Goal: Task Accomplishment & Management: Manage account settings

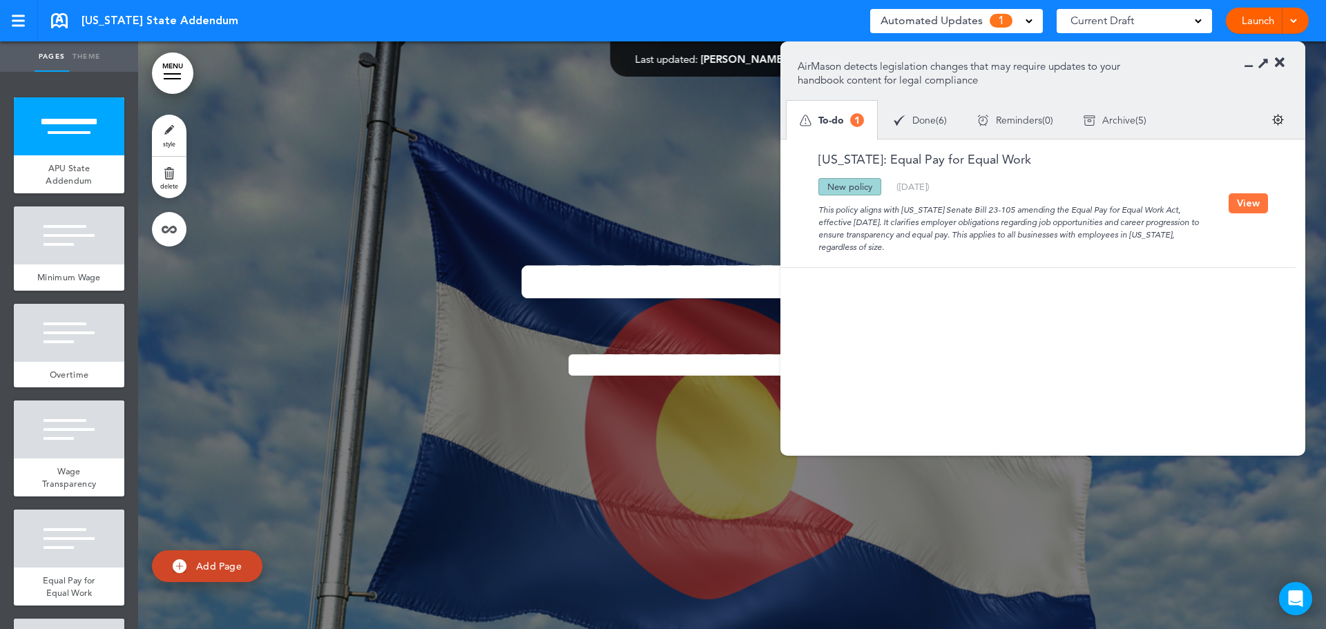
drag, startPoint x: 0, startPoint y: 0, endPoint x: 941, endPoint y: 124, distance: 949.5
click at [908, 115] on div "Done ( 6 )" at bounding box center [921, 120] width 84 height 37
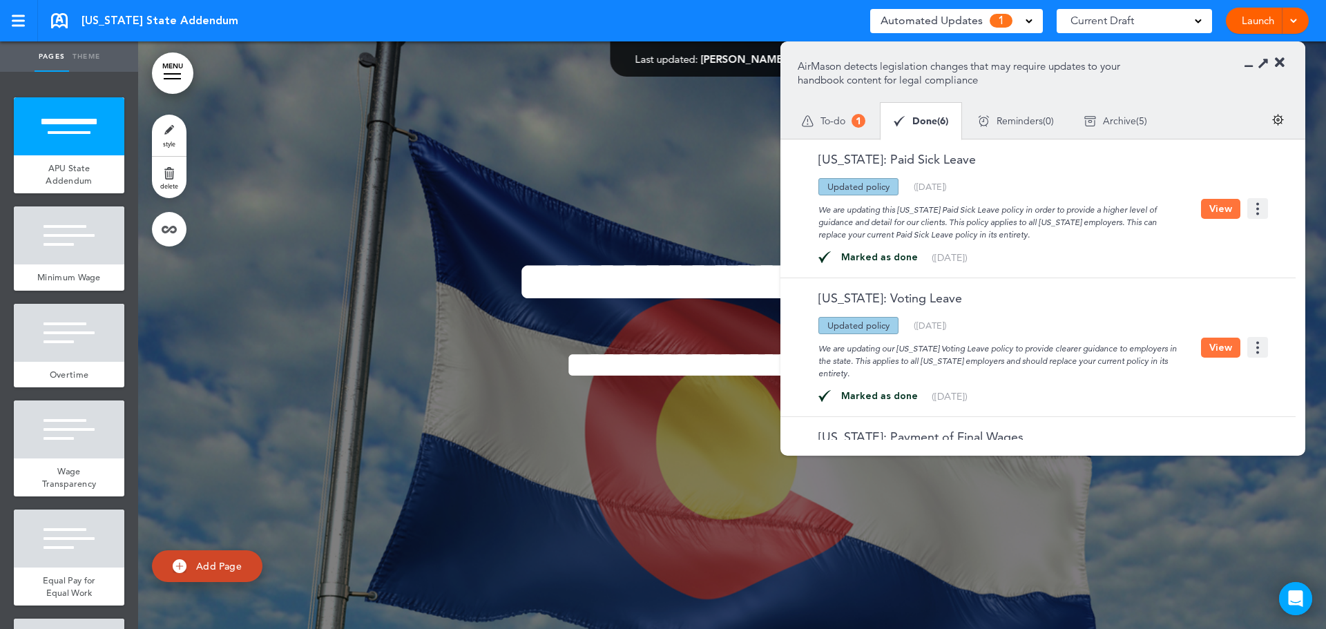
click at [1279, 61] on icon at bounding box center [1280, 63] width 10 height 14
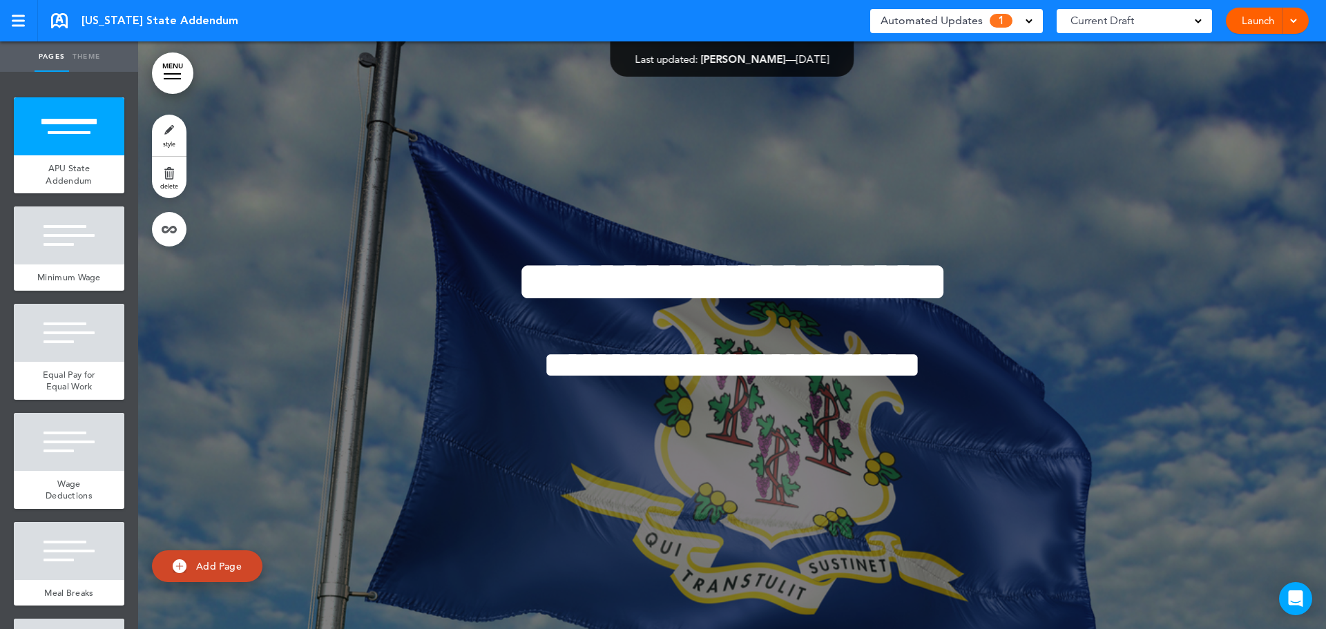
click at [968, 17] on span "Automated Updates" at bounding box center [932, 20] width 102 height 19
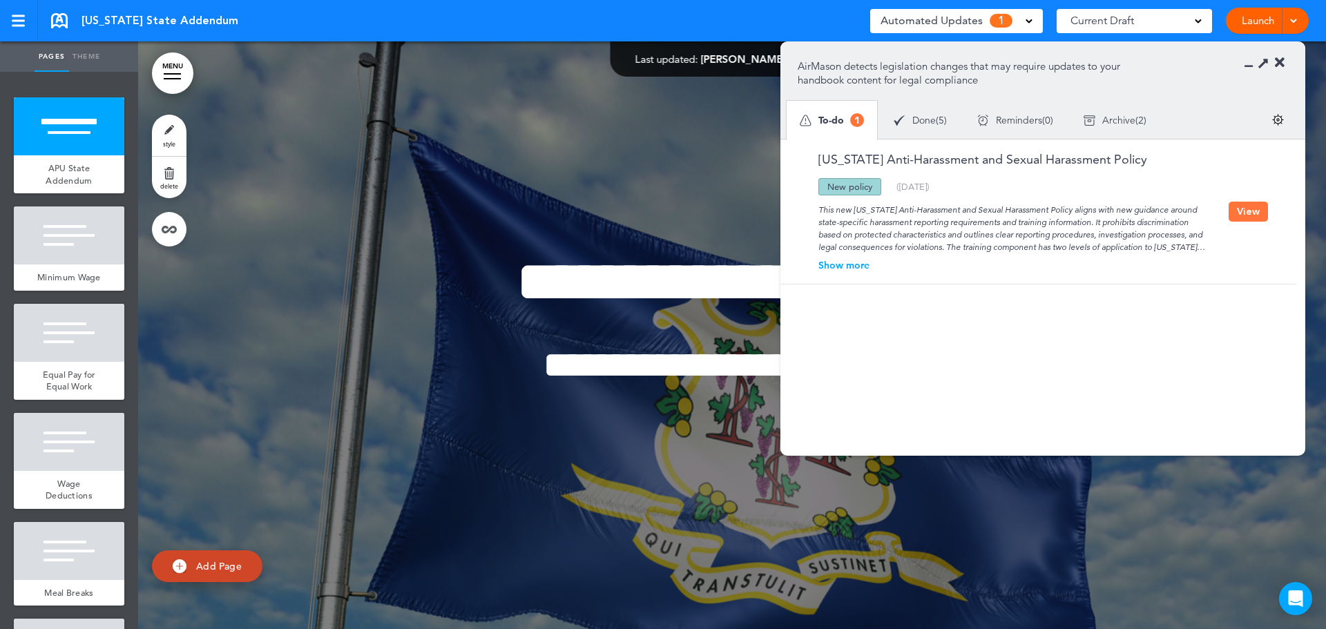
click at [941, 122] on span "5" at bounding box center [942, 120] width 6 height 10
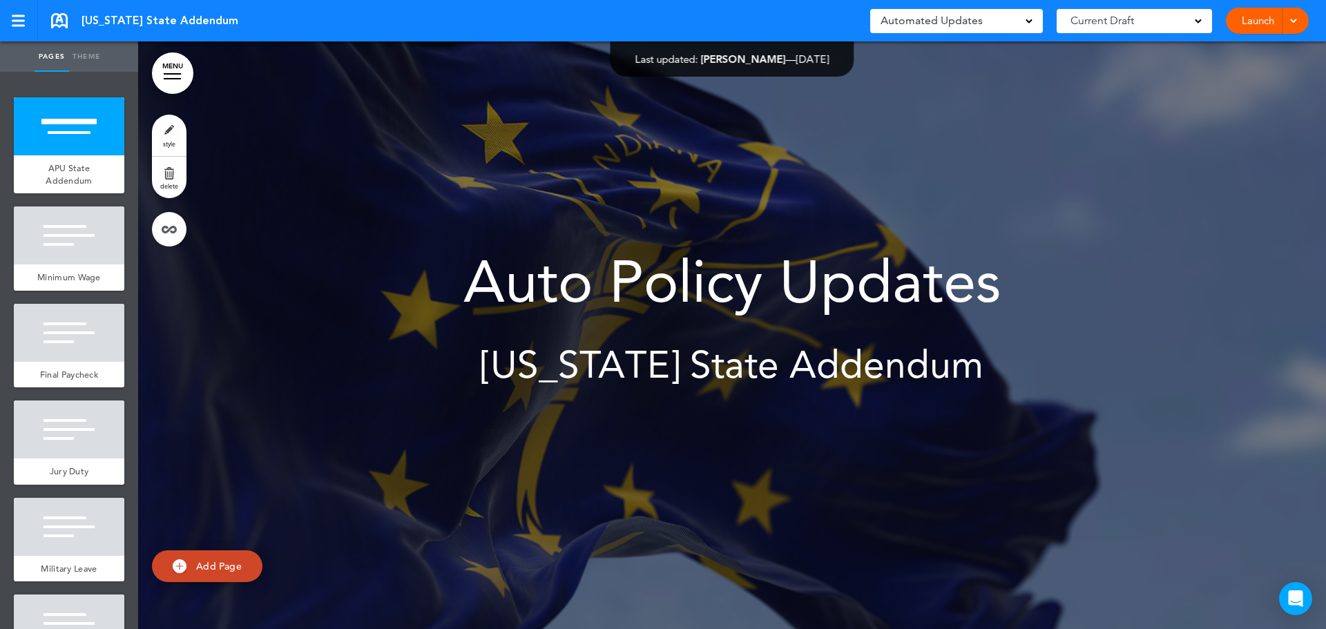
click at [1018, 11] on div "Automated Updates 0" at bounding box center [957, 20] width 152 height 19
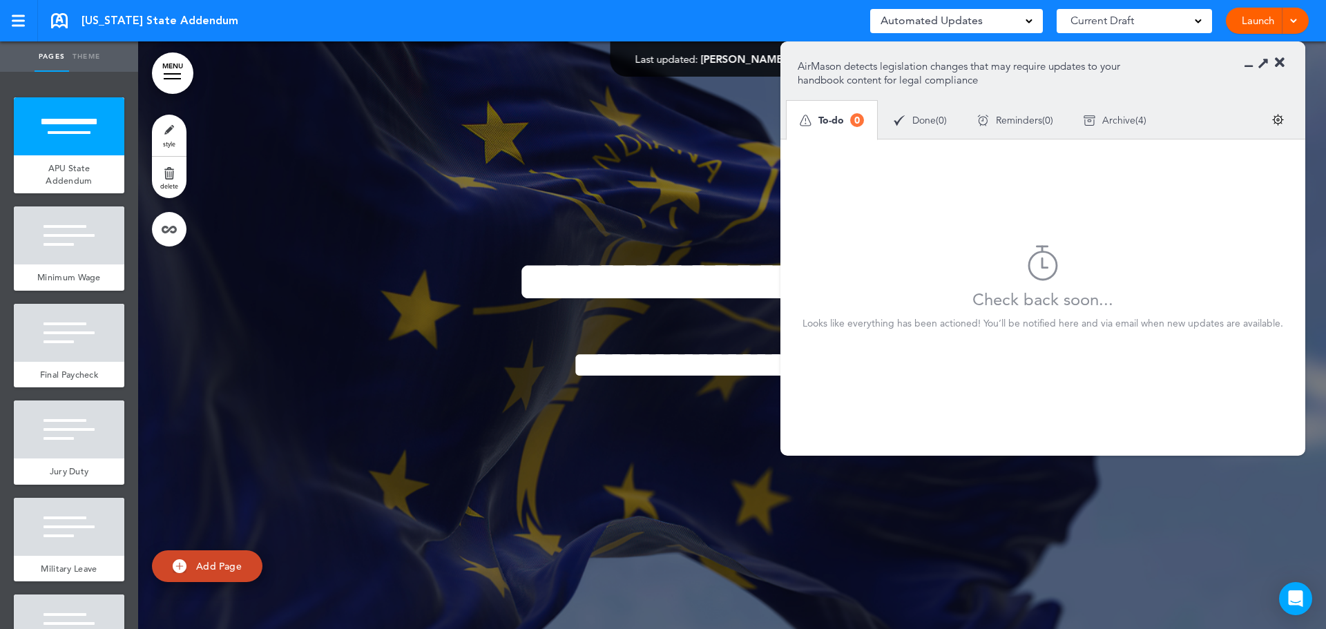
click at [926, 115] on span "Done" at bounding box center [923, 120] width 23 height 10
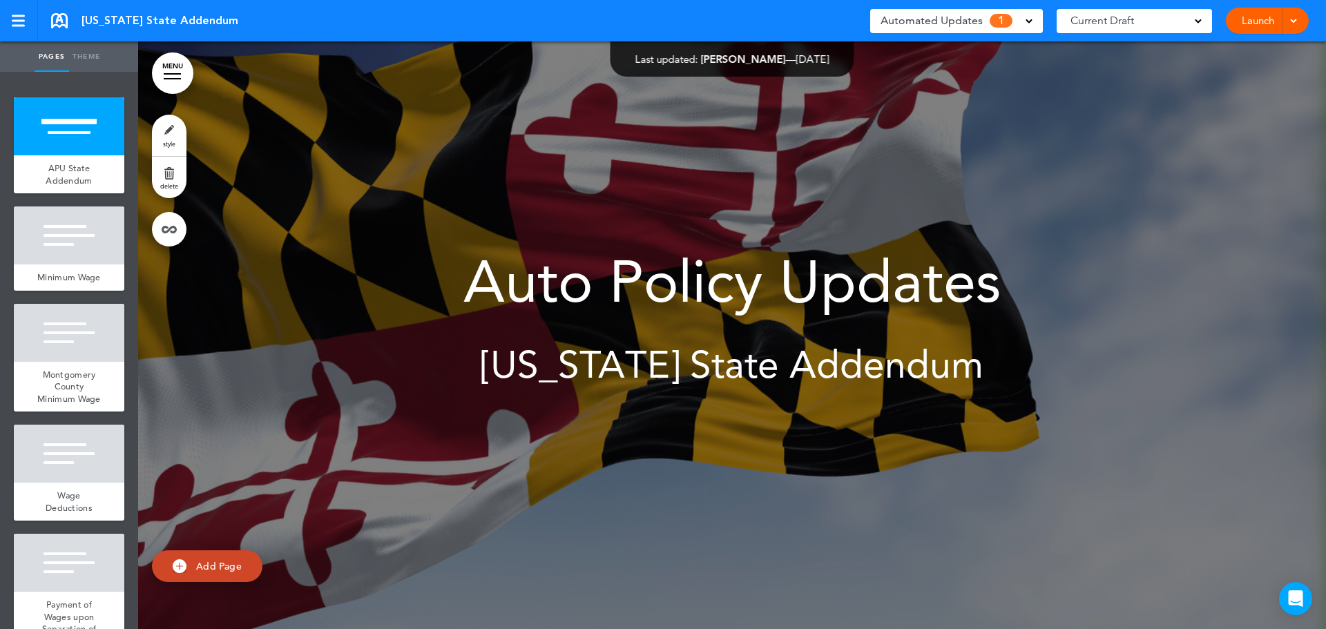
click at [975, 21] on span "Automated Updates" at bounding box center [932, 20] width 102 height 19
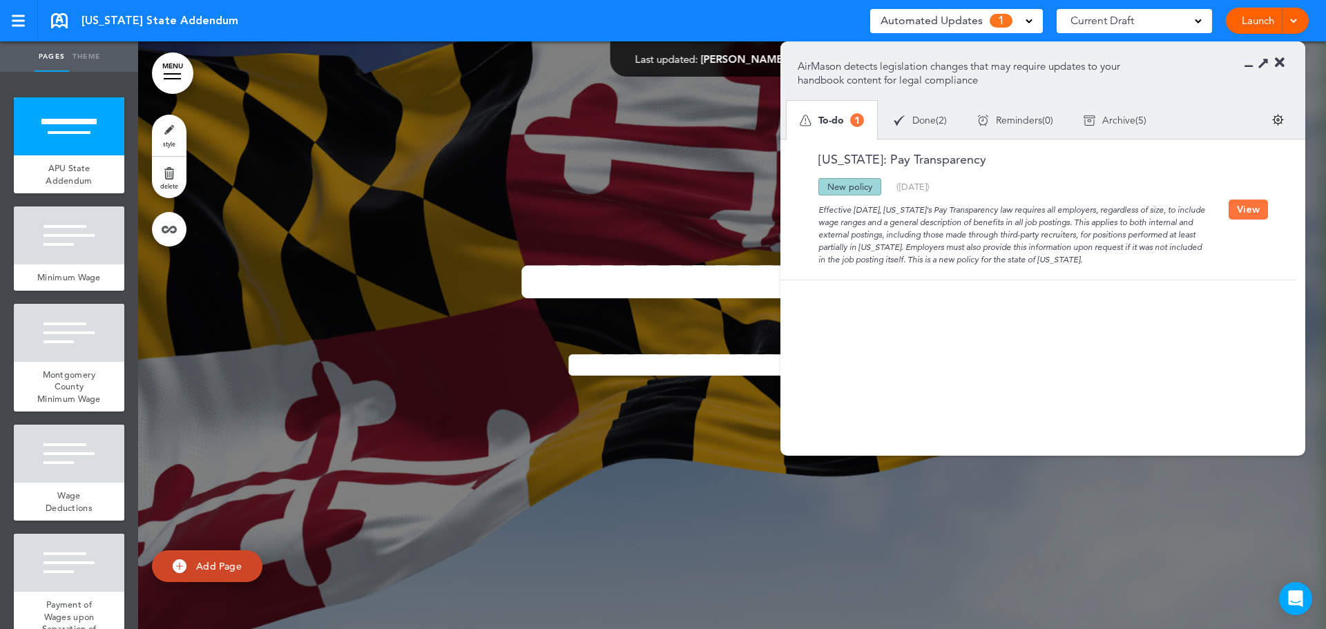
click at [932, 120] on span "Done" at bounding box center [923, 120] width 23 height 10
